Goal: Task Accomplishment & Management: Manage account settings

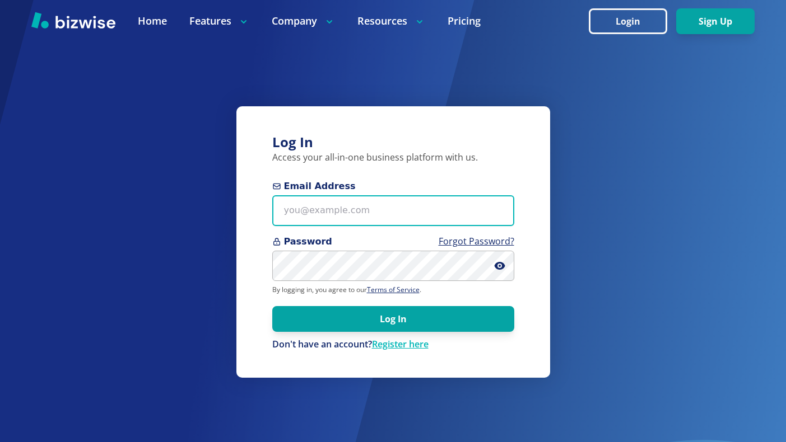
click at [333, 212] on input "Email Address" at bounding box center [393, 210] width 242 height 31
type input "[EMAIL_ADDRESS][DOMAIN_NAME]"
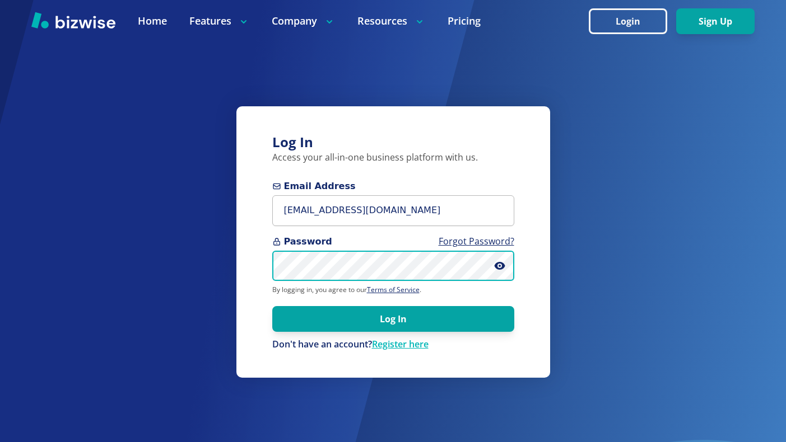
click at [272, 306] on button "Log In" at bounding box center [393, 319] width 242 height 26
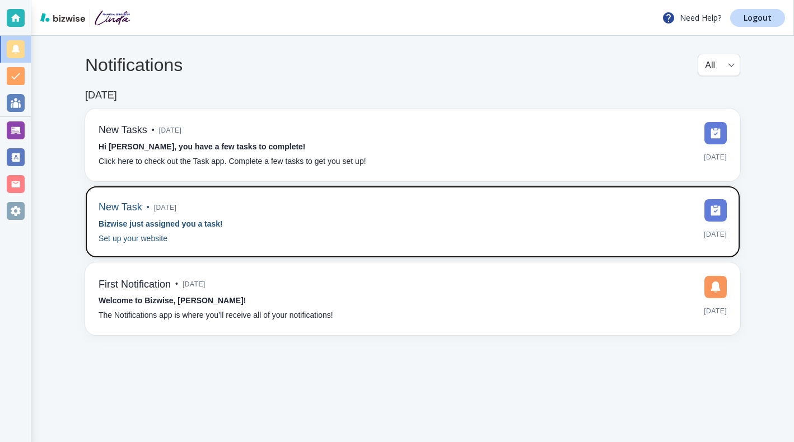
click at [136, 216] on div "New Task • [DATE]" at bounding box center [138, 207] width 78 height 17
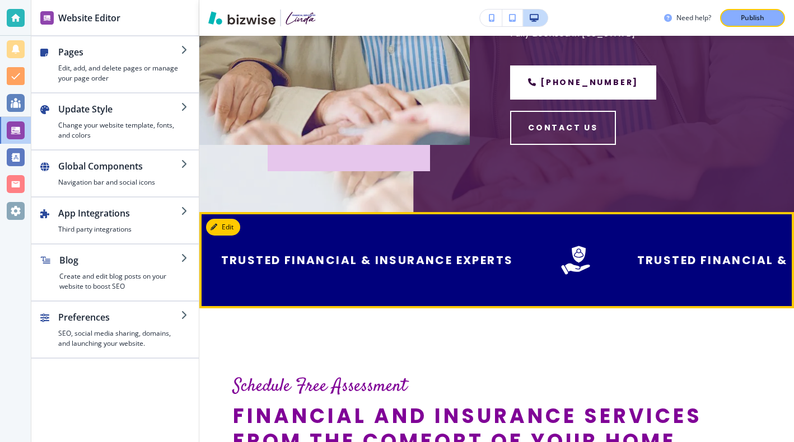
scroll to position [517, 0]
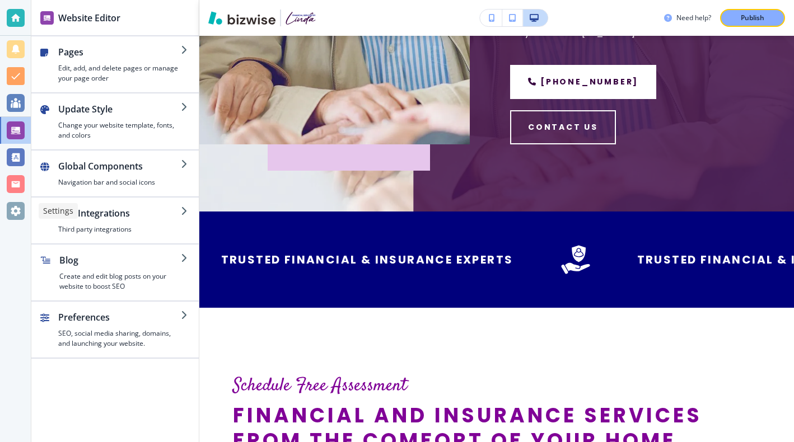
click at [12, 212] on div at bounding box center [16, 211] width 18 height 18
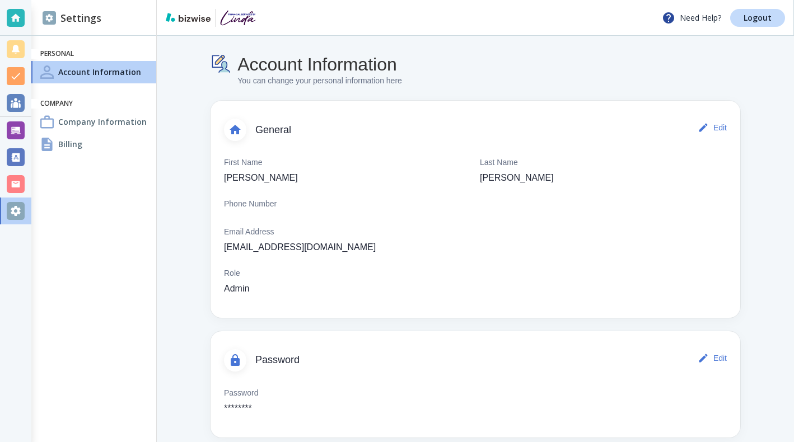
click at [69, 141] on h4 "Billing" at bounding box center [70, 144] width 24 height 12
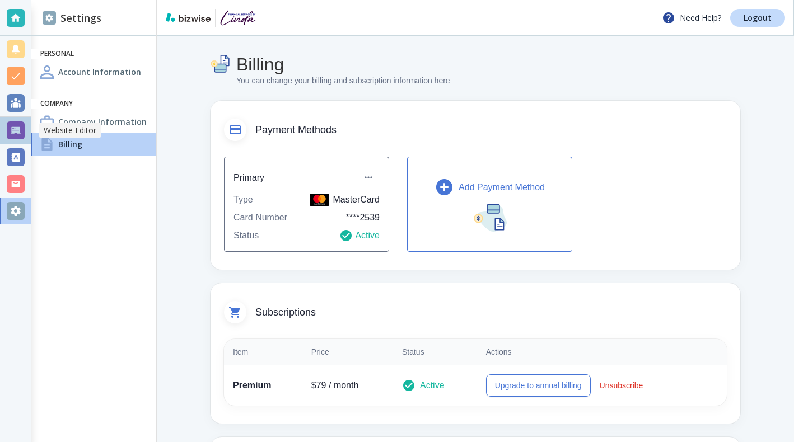
click at [10, 129] on div at bounding box center [16, 131] width 18 height 18
